Goal: Transaction & Acquisition: Purchase product/service

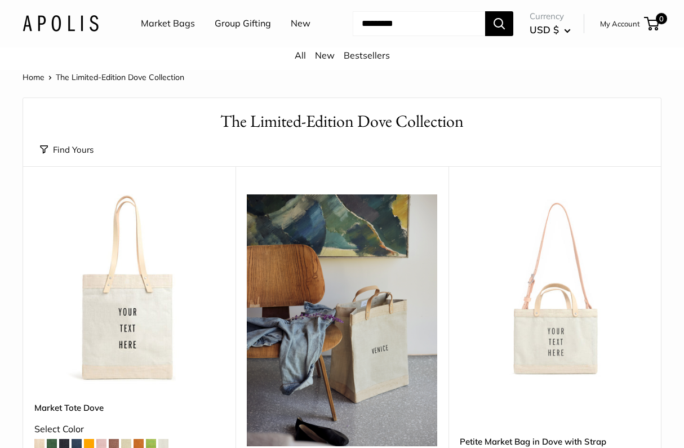
click at [291, 32] on link "New" at bounding box center [301, 23] width 20 height 17
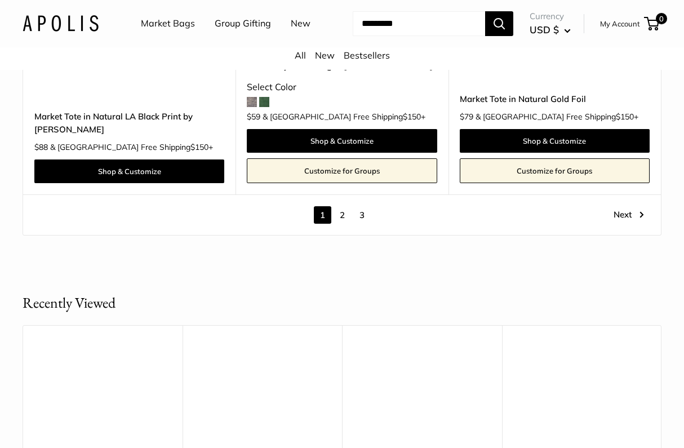
scroll to position [5804, 0]
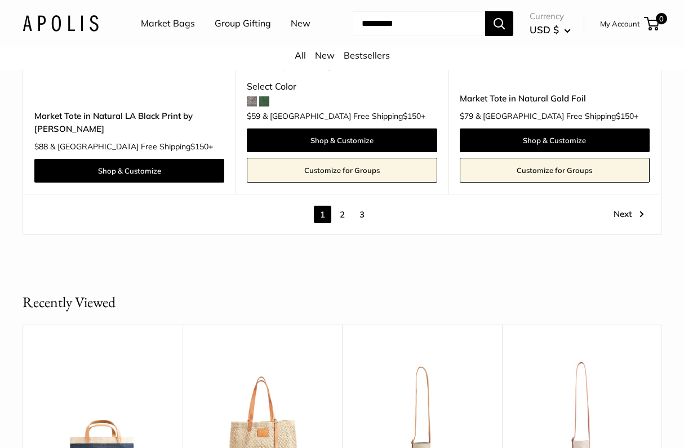
click at [344, 223] on link "2" at bounding box center [341, 214] width 17 height 17
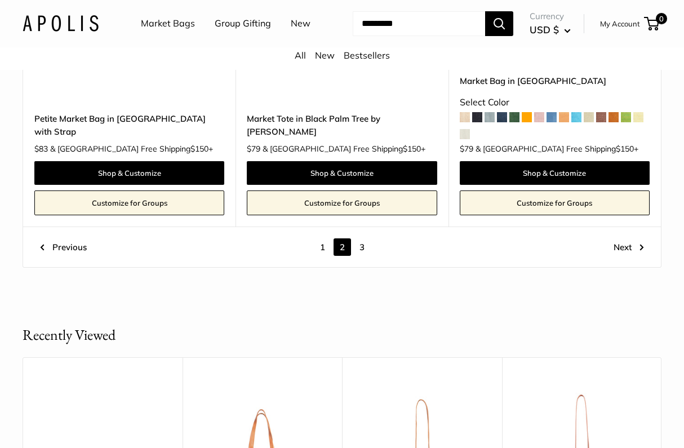
click at [364, 256] on link "3" at bounding box center [361, 246] width 17 height 17
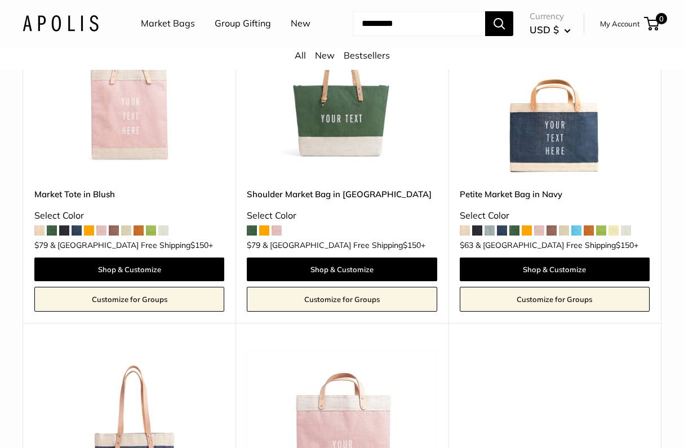
scroll to position [502, 0]
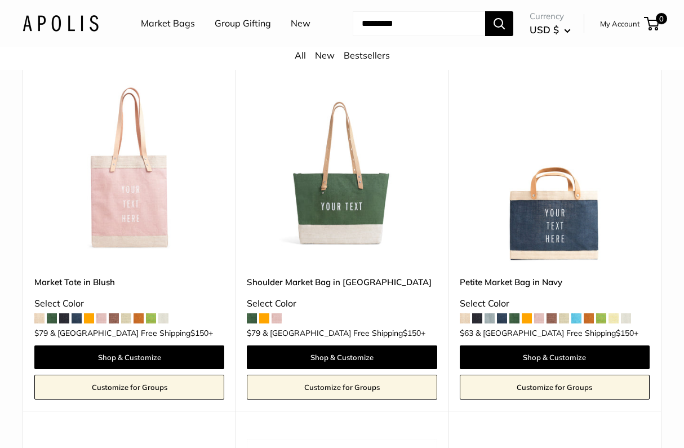
click at [291, 32] on link "New" at bounding box center [301, 23] width 20 height 17
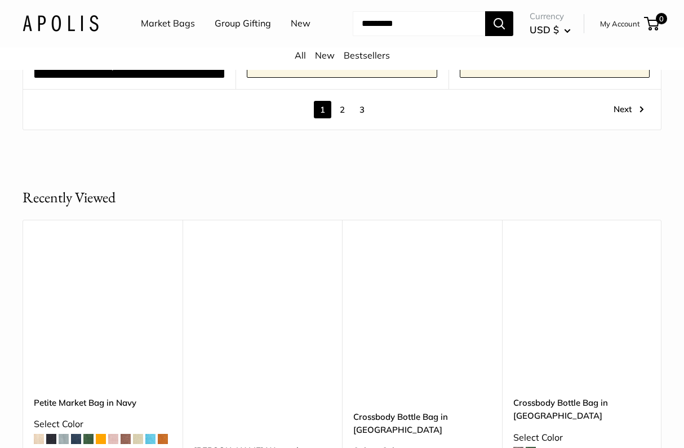
scroll to position [5828, 0]
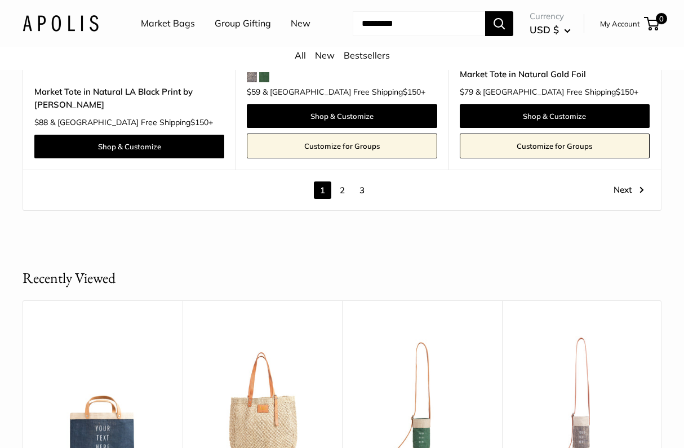
click at [402, 36] on input "Search..." at bounding box center [419, 23] width 132 height 25
type input "****"
click at [502, 36] on button "Search" at bounding box center [499, 23] width 28 height 25
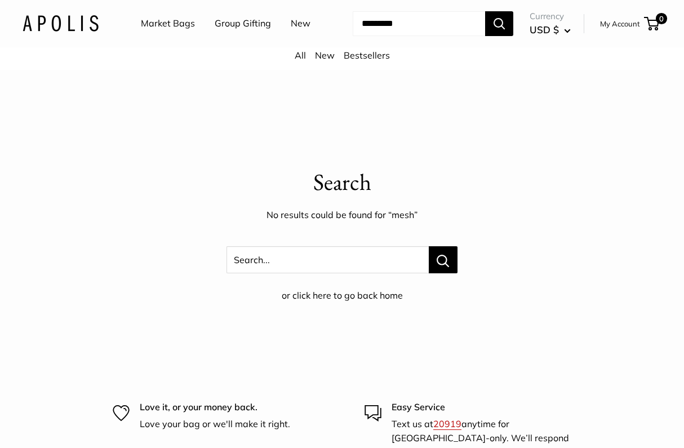
click at [163, 21] on link "Market Bags" at bounding box center [168, 23] width 54 height 17
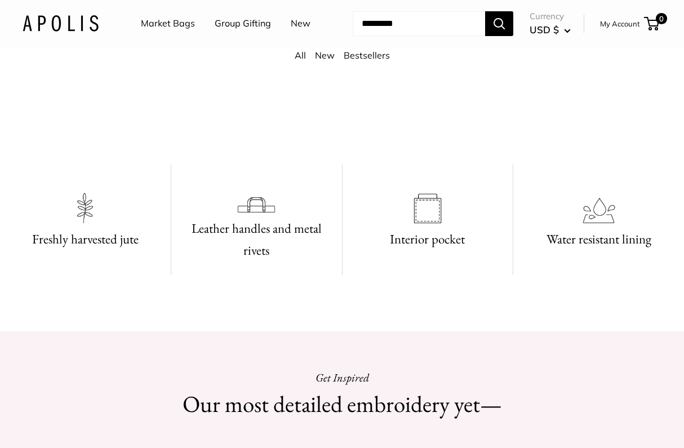
scroll to position [542, 0]
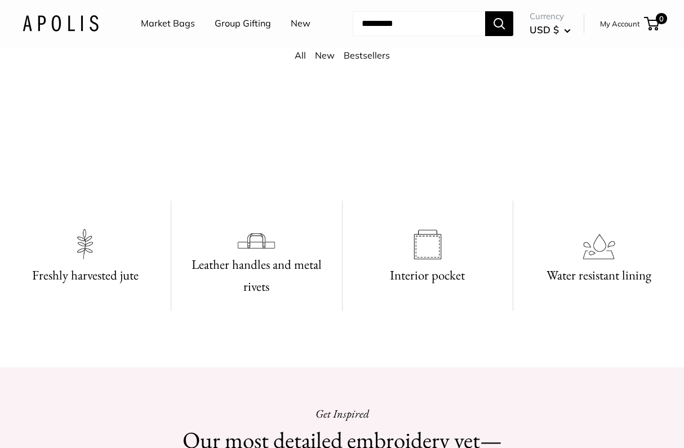
click at [61, 32] on img at bounding box center [61, 23] width 76 height 16
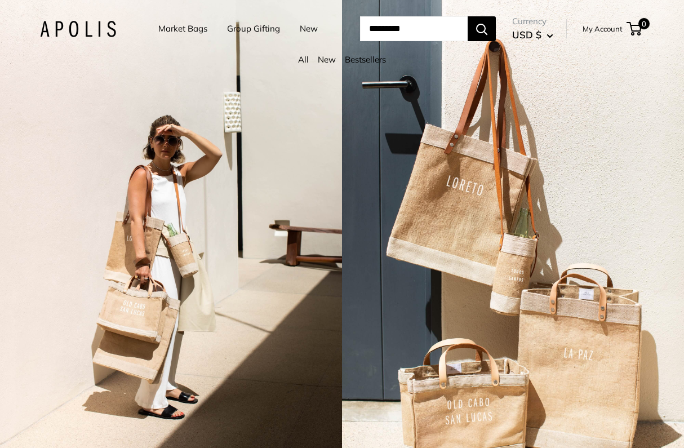
click at [163, 25] on link "Market Bags" at bounding box center [182, 29] width 49 height 16
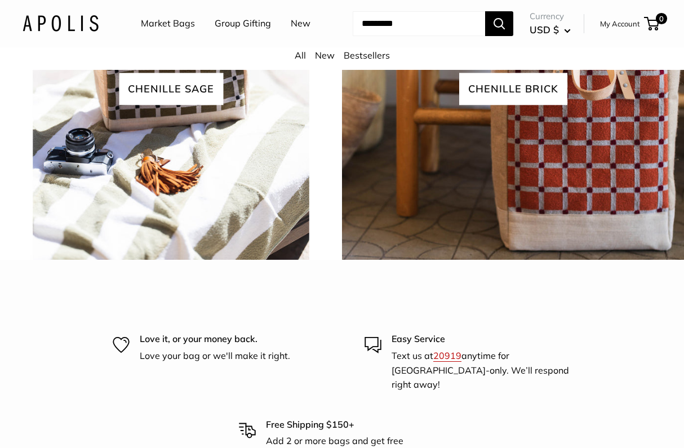
scroll to position [2324, 0]
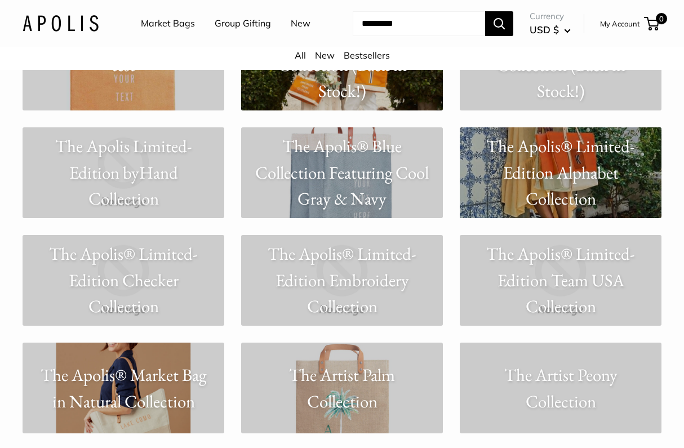
scroll to position [5796, 0]
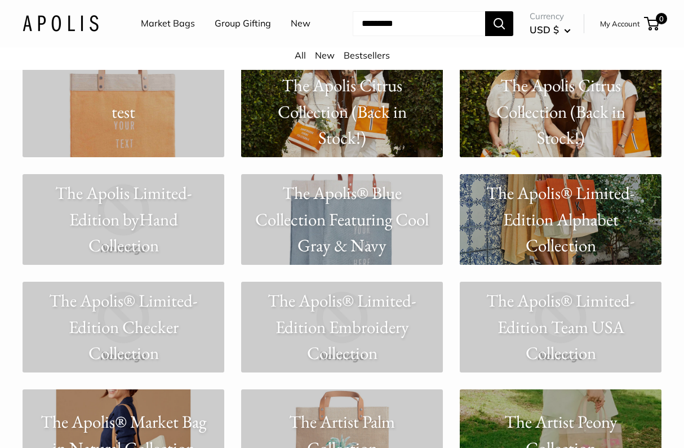
click at [70, 32] on img at bounding box center [61, 23] width 76 height 16
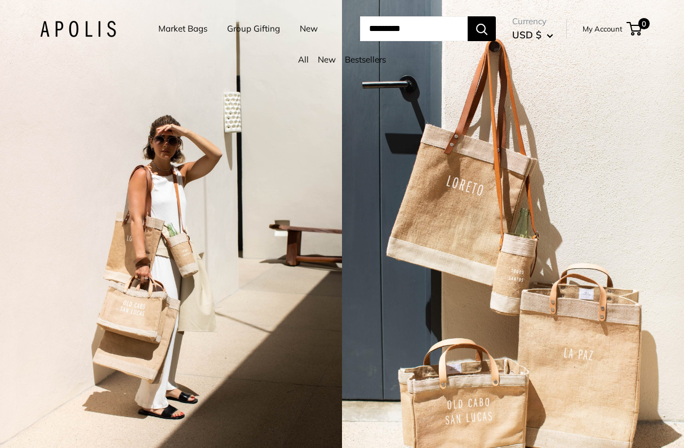
click at [181, 29] on link "Market Bags" at bounding box center [182, 29] width 49 height 16
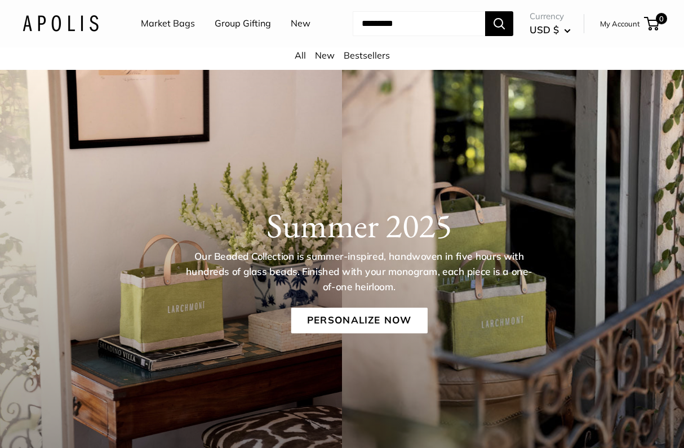
click at [305, 70] on div "All New Bestsellers" at bounding box center [342, 58] width 684 height 23
click at [301, 61] on link "All" at bounding box center [300, 55] width 11 height 11
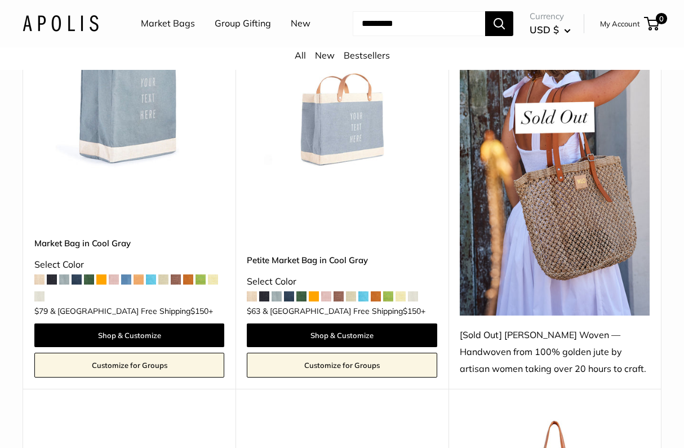
scroll to position [3980, 0]
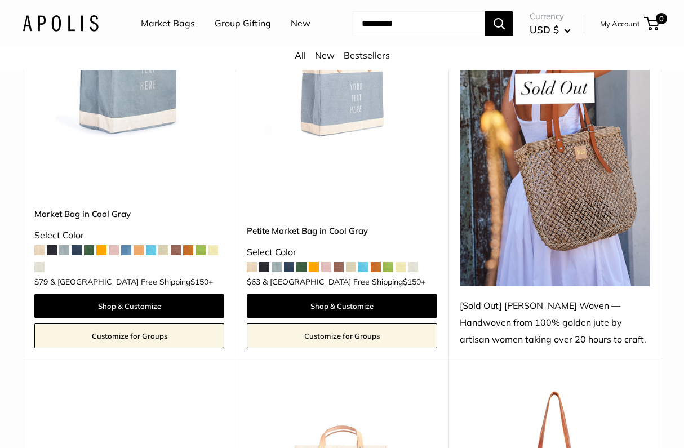
click at [537, 234] on img at bounding box center [555, 118] width 190 height 338
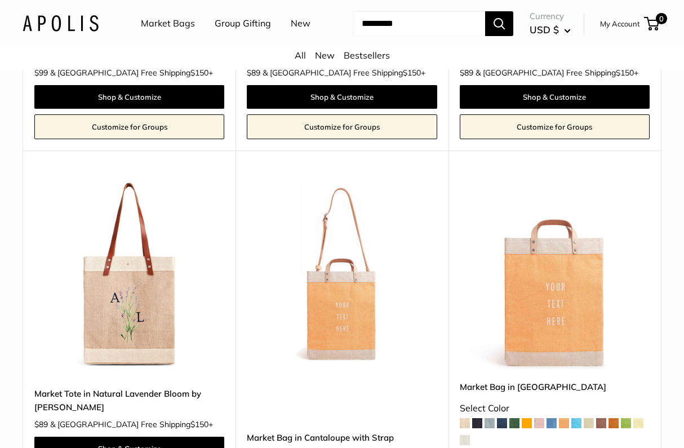
scroll to position [5240, 0]
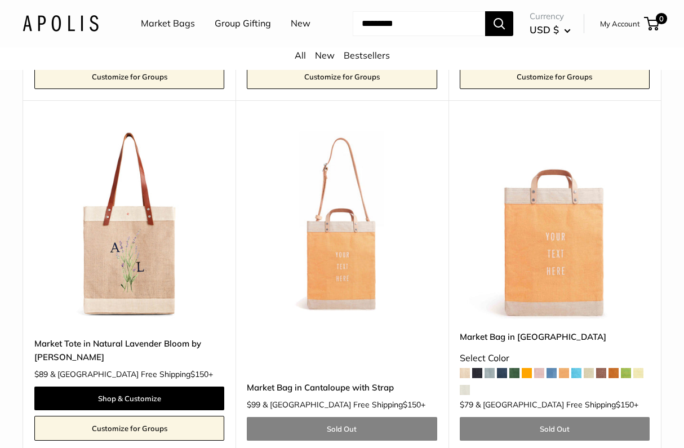
click at [393, 36] on input "Search..." at bounding box center [419, 23] width 132 height 25
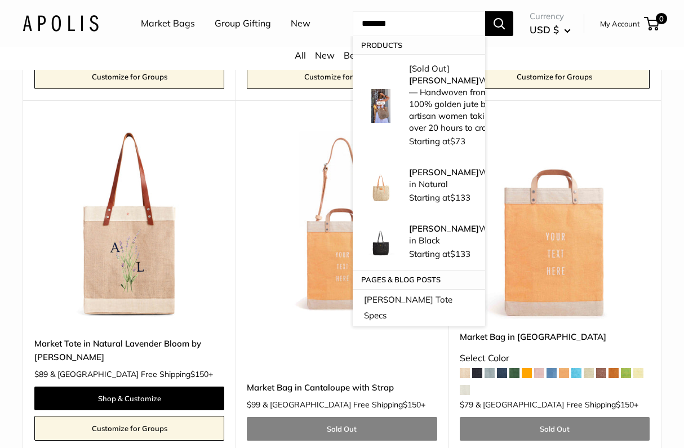
click at [502, 36] on button "Search" at bounding box center [499, 23] width 28 height 25
type input "********"
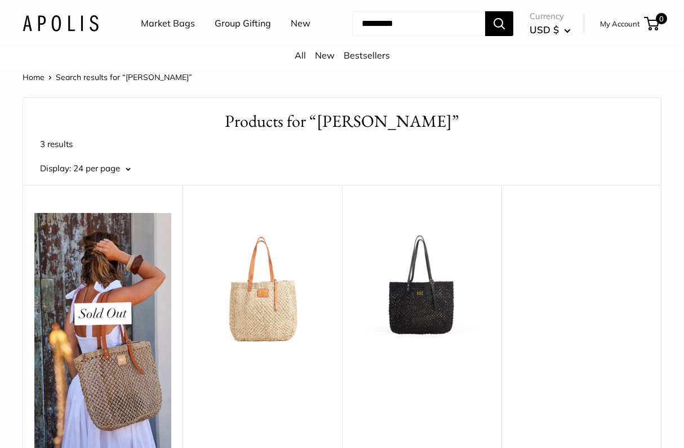
scroll to position [182, 0]
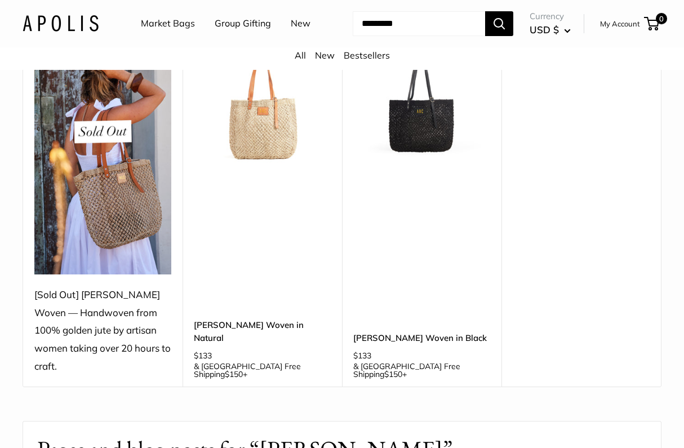
click at [0, 0] on img at bounding box center [0, 0] width 0 height 0
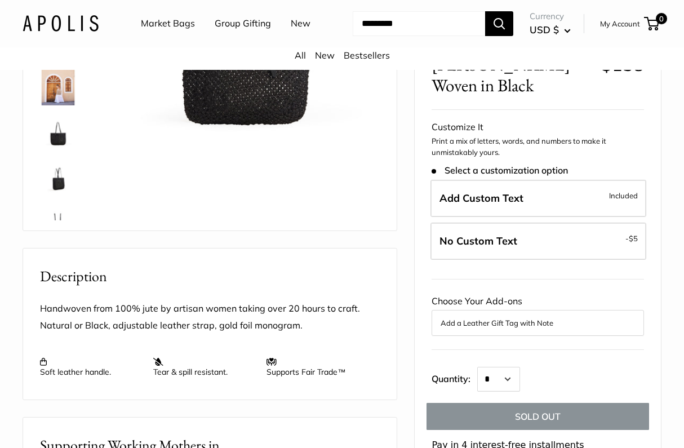
scroll to position [140, 0]
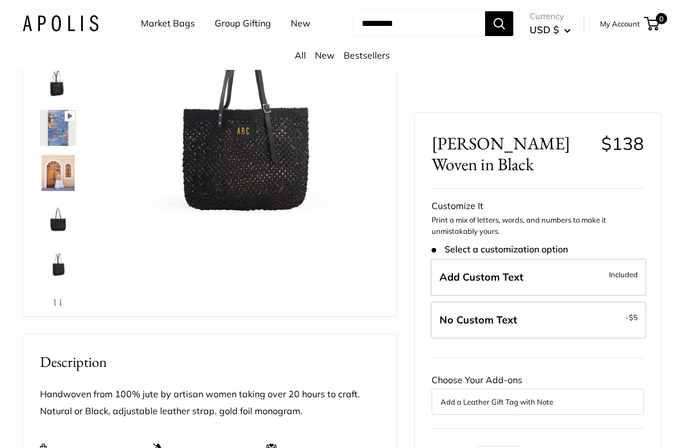
click at [64, 146] on img at bounding box center [58, 128] width 36 height 36
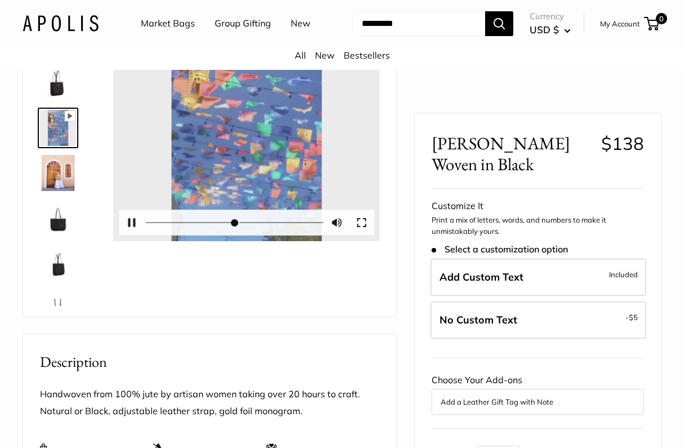
click at [247, 143] on div "Pause Play % buffered 00:00 Unmute Mute Exit fullscreen Enter fullscreen Play" at bounding box center [246, 108] width 266 height 266
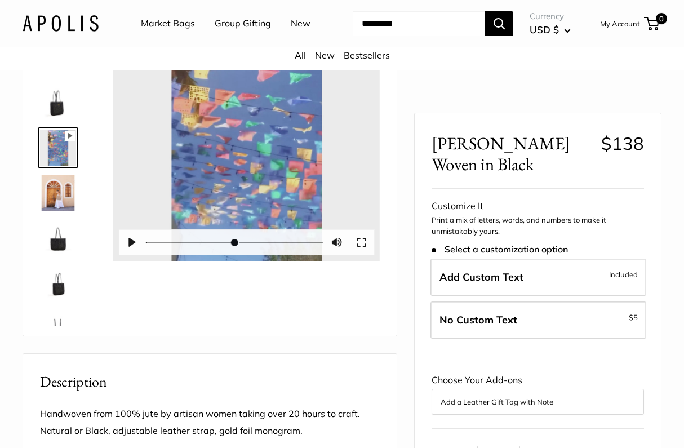
scroll to position [113, 0]
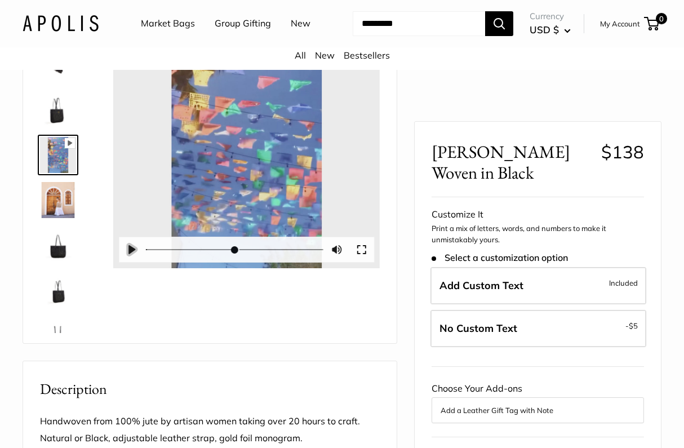
click at [132, 262] on button "Pause Play" at bounding box center [131, 249] width 25 height 25
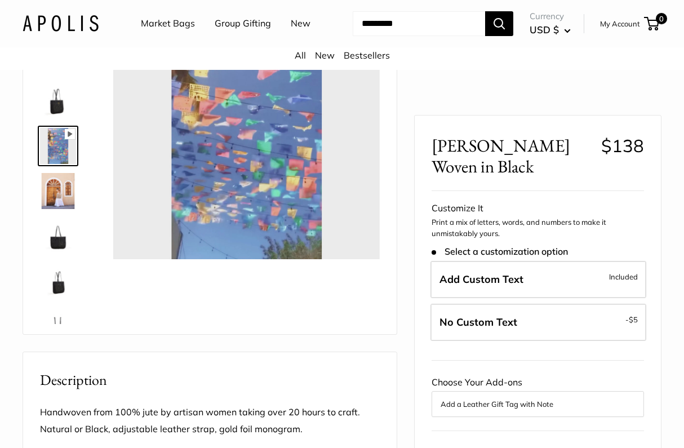
scroll to position [124, 0]
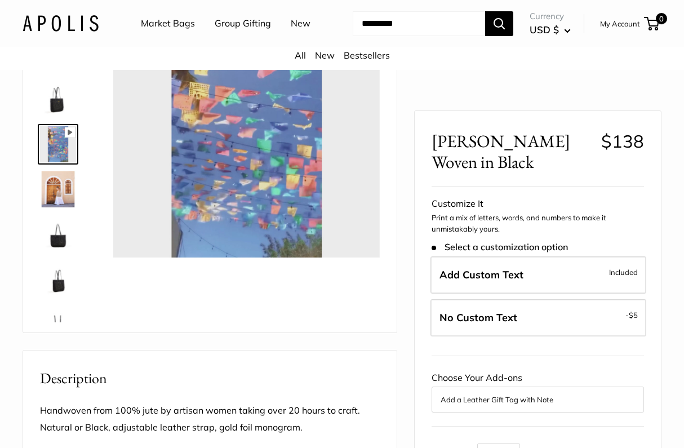
type input "*"
click at [66, 207] on img at bounding box center [58, 189] width 36 height 36
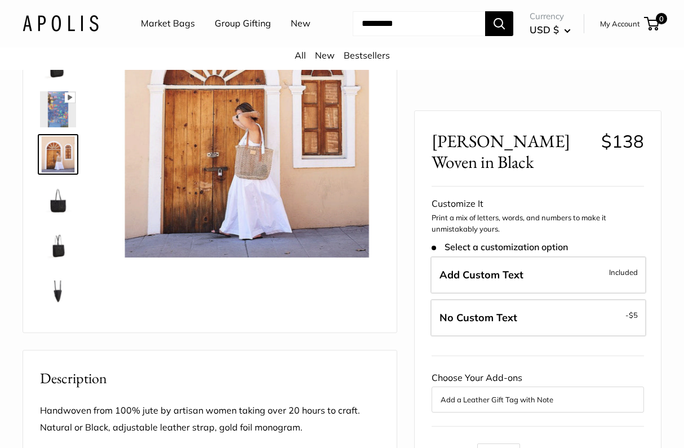
click at [66, 217] on img at bounding box center [58, 199] width 36 height 36
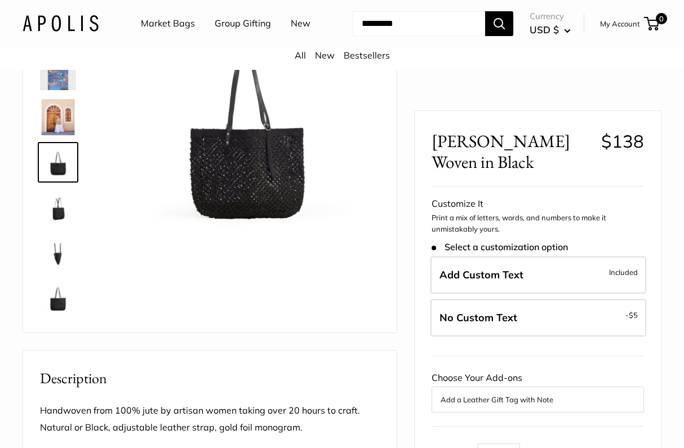
click at [65, 228] on link at bounding box center [58, 207] width 41 height 41
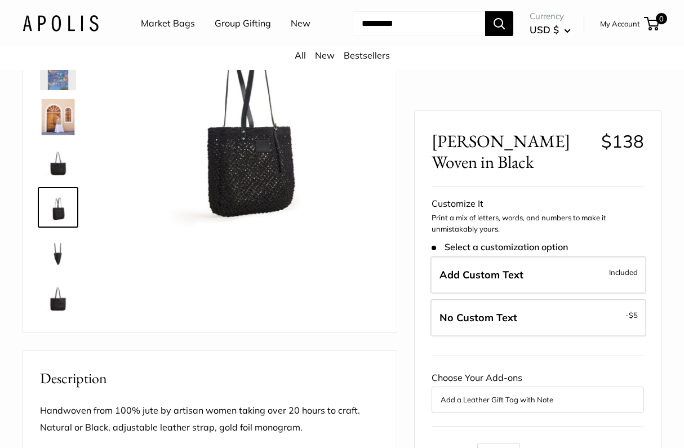
click at [66, 270] on img at bounding box center [58, 252] width 36 height 36
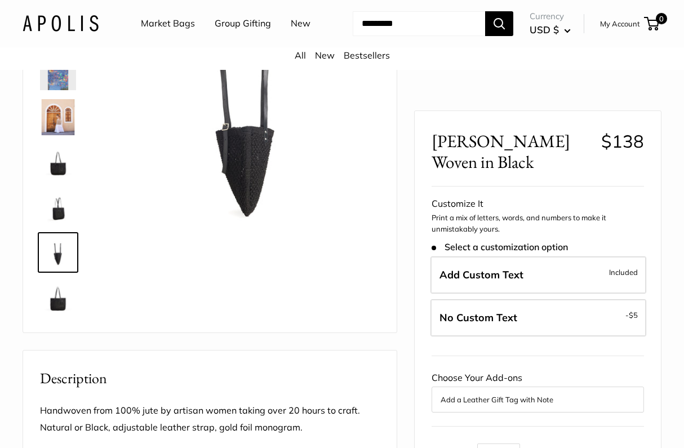
click at [65, 315] on img at bounding box center [58, 297] width 36 height 36
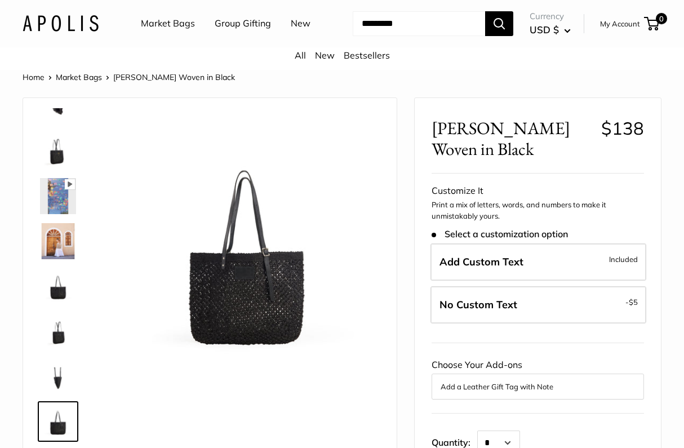
scroll to position [0, 0]
